Goal: Task Accomplishment & Management: Use online tool/utility

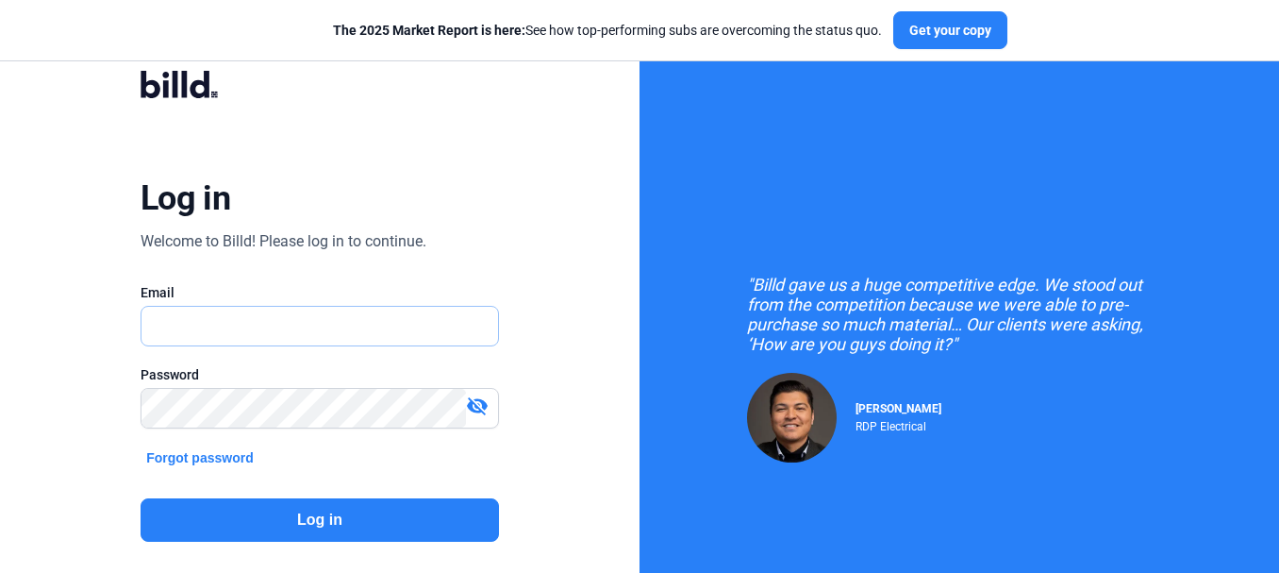
click at [209, 323] on input "text" at bounding box center [310, 326] width 337 height 39
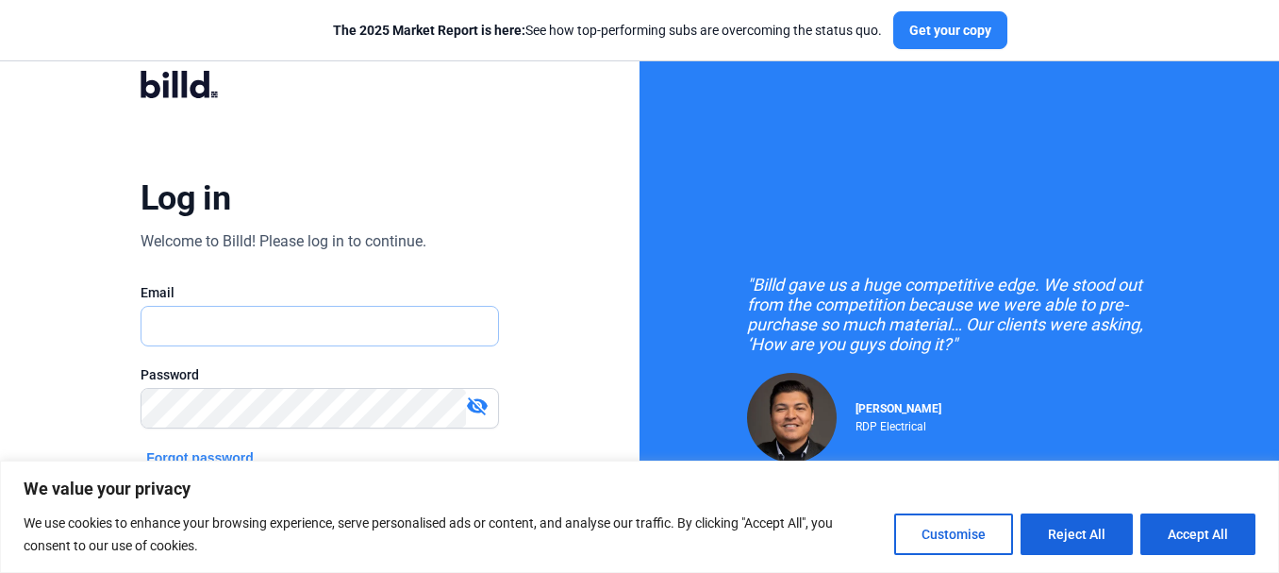
type input "[EMAIL_ADDRESS][DOMAIN_NAME]"
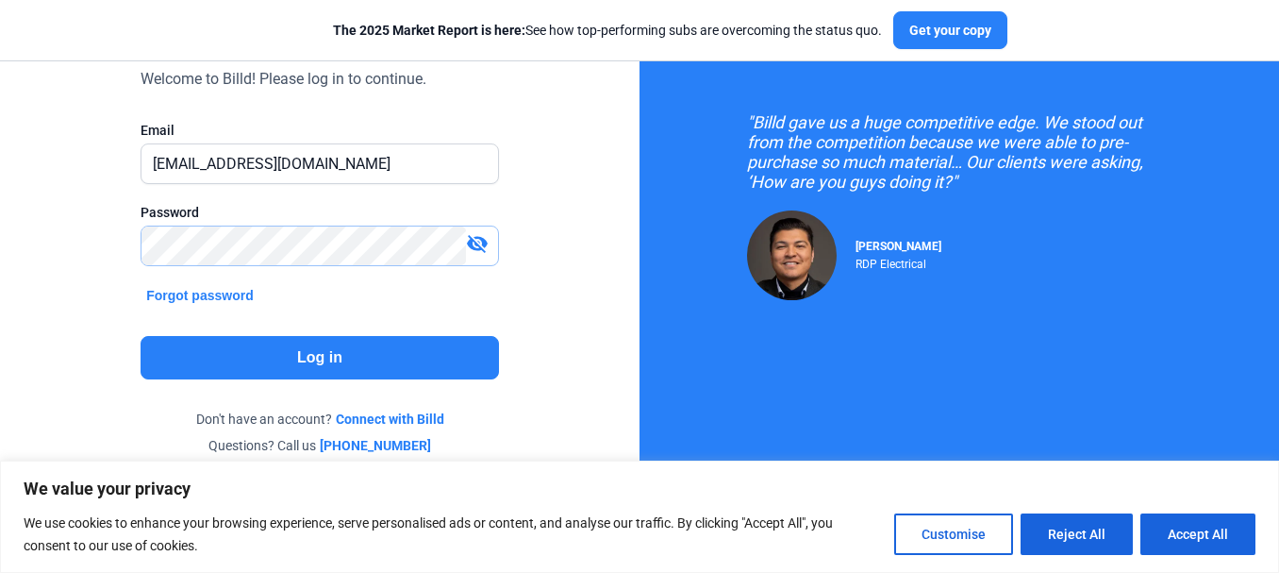
scroll to position [163, 0]
click at [325, 349] on button "Log in" at bounding box center [320, 356] width 358 height 43
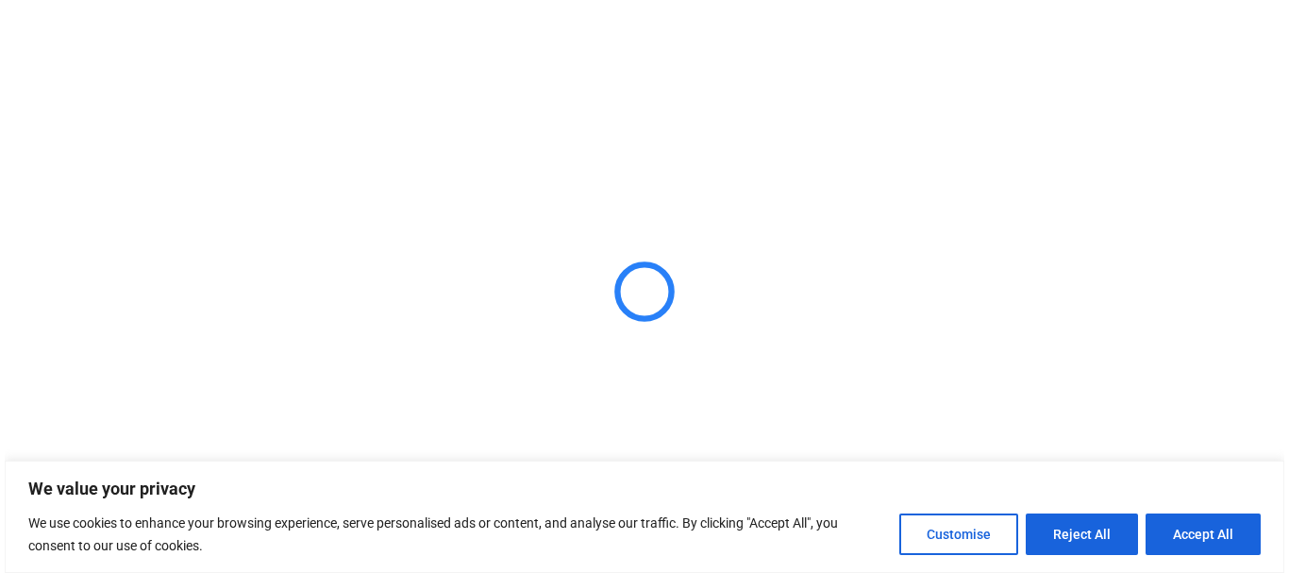
scroll to position [0, 0]
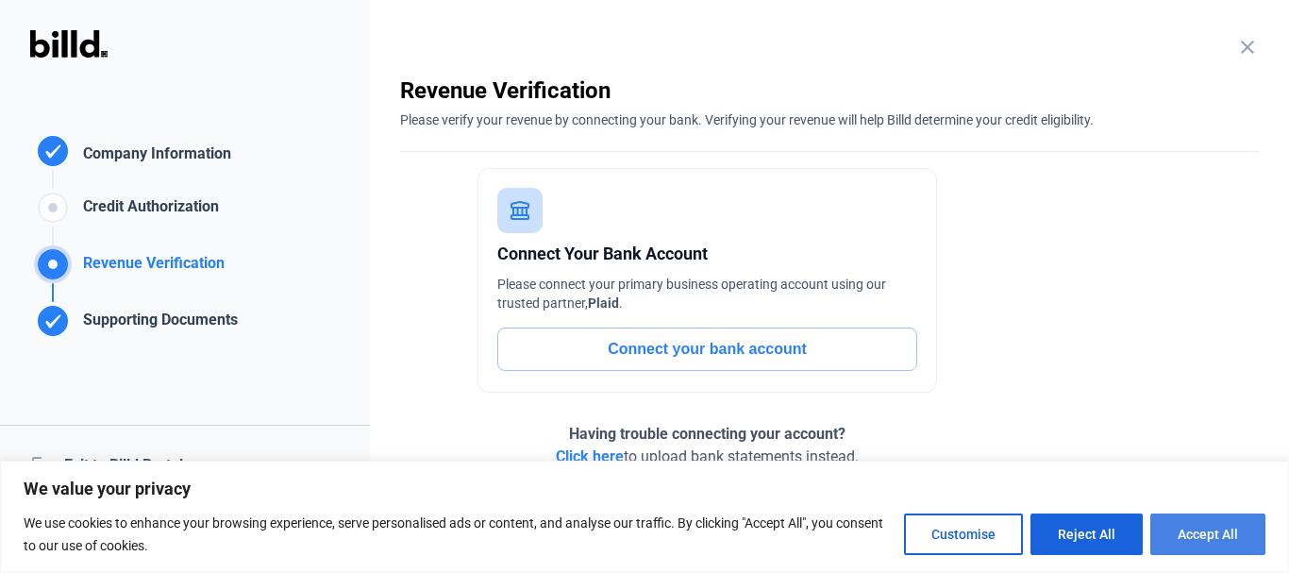
click at [1206, 529] on button "Accept All" at bounding box center [1207, 534] width 115 height 42
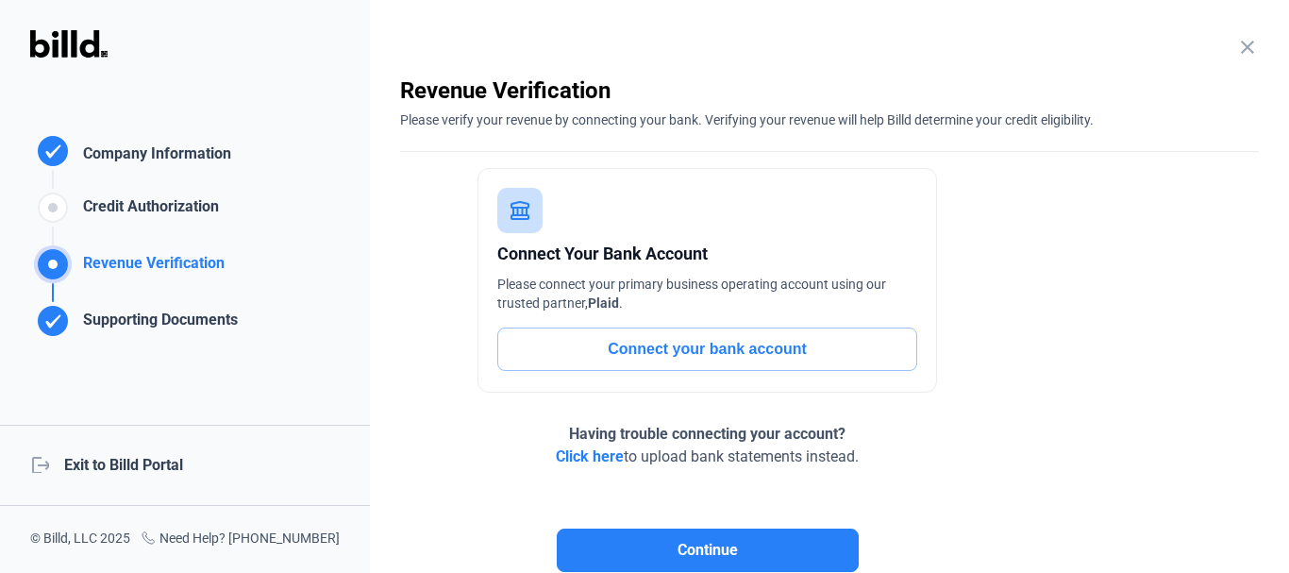
checkbox input "true"
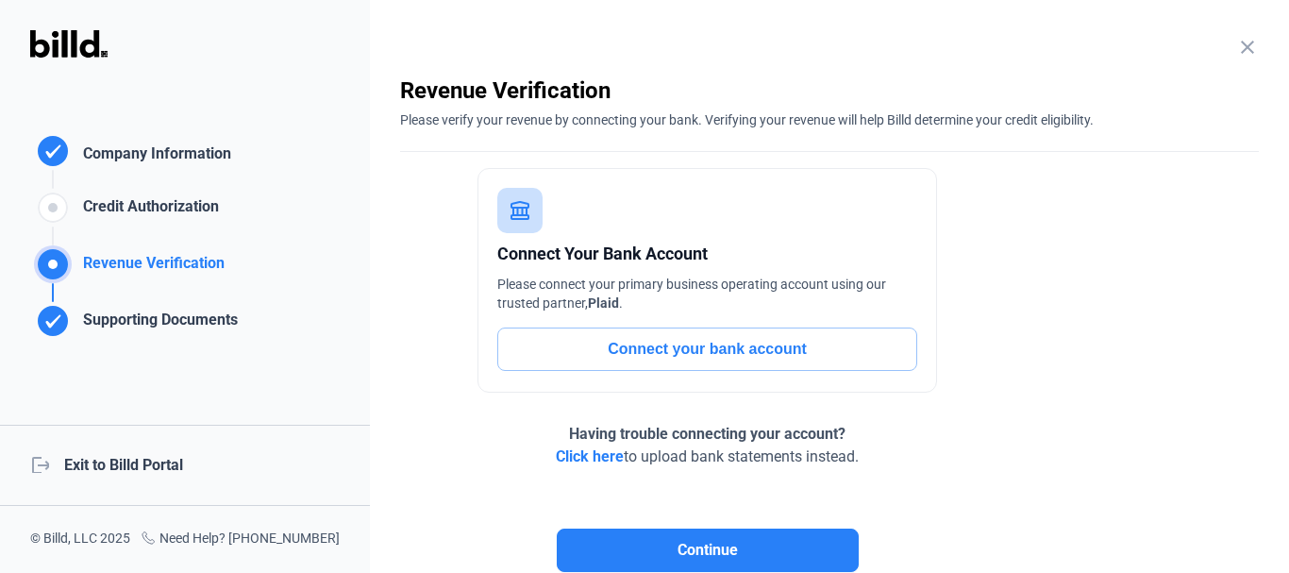
click at [104, 462] on div "logout Exit to Billd Portal" at bounding box center [185, 465] width 370 height 81
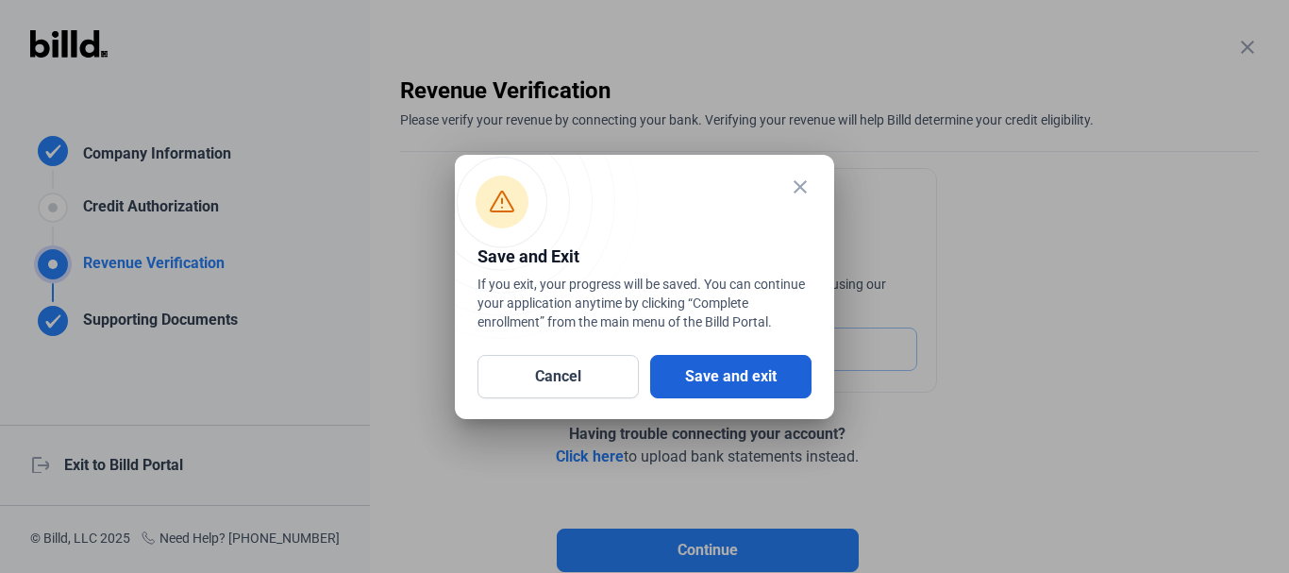
click at [729, 371] on button "Save and exit" at bounding box center [730, 376] width 161 height 43
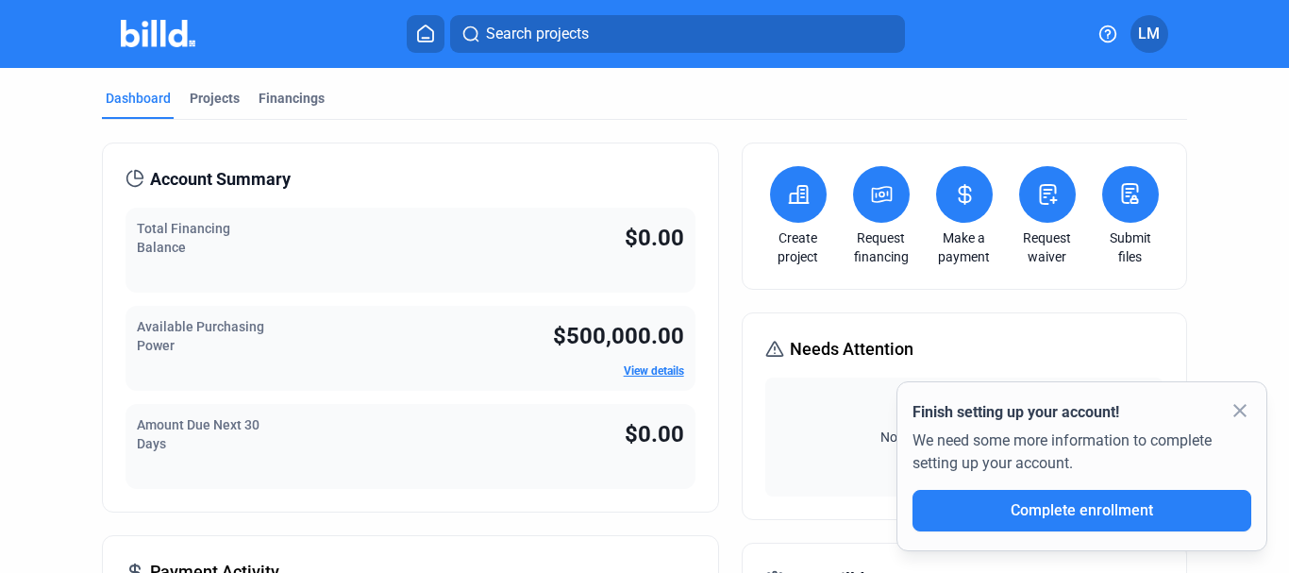
click at [1126, 189] on icon at bounding box center [1130, 193] width 24 height 23
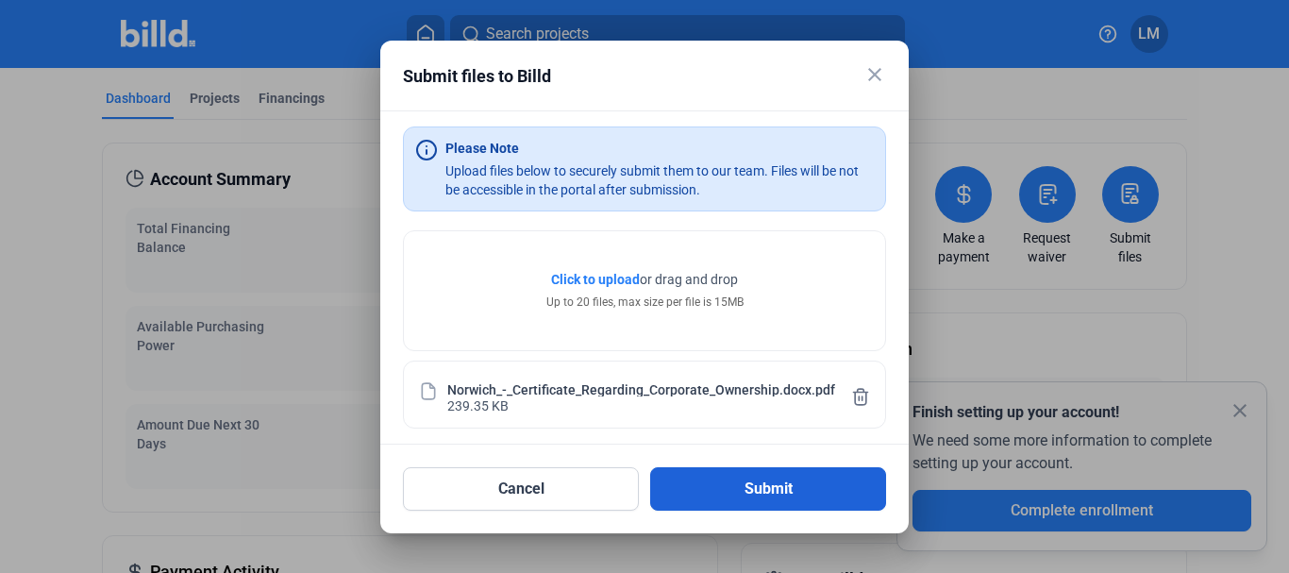
click at [754, 486] on button "Submit" at bounding box center [768, 488] width 236 height 43
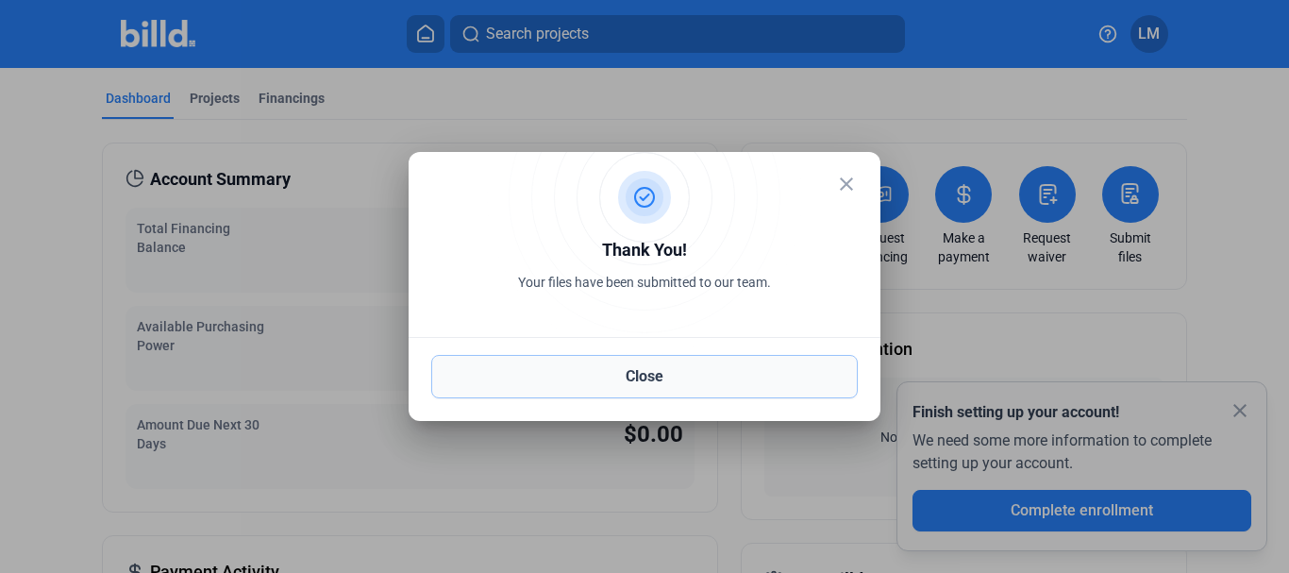
click at [620, 371] on button "Close" at bounding box center [644, 376] width 426 height 43
